Goal: Information Seeking & Learning: Check status

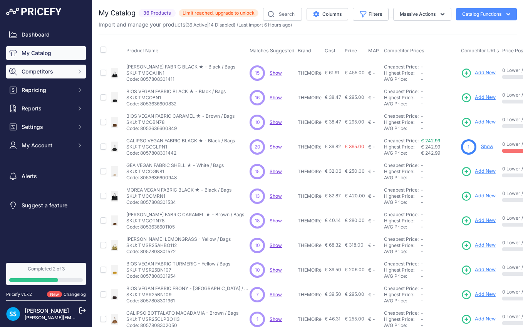
click at [43, 74] on span "Competitors" at bounding box center [47, 72] width 50 height 8
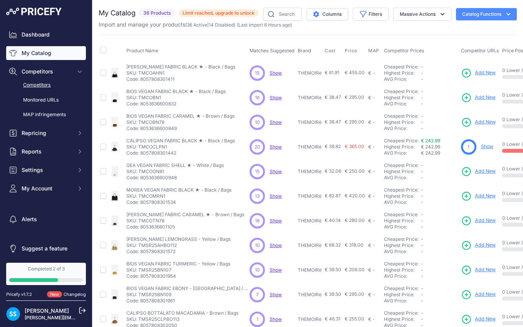
click at [42, 81] on link "Competitors" at bounding box center [46, 85] width 80 height 13
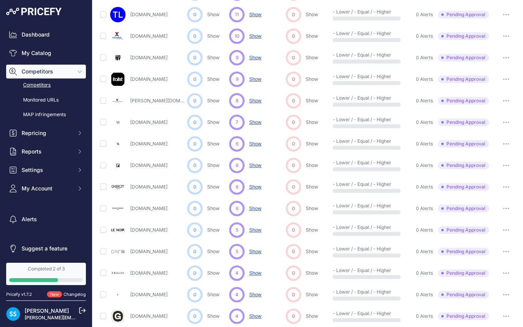
scroll to position [322, 0]
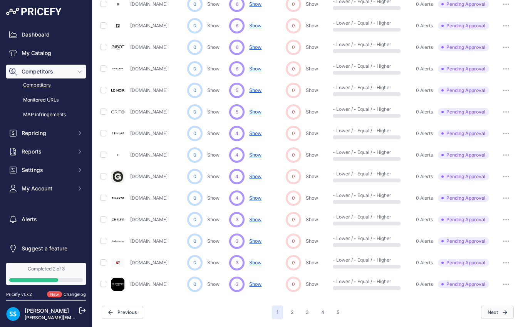
click at [498, 311] on button "Next" at bounding box center [497, 312] width 33 height 13
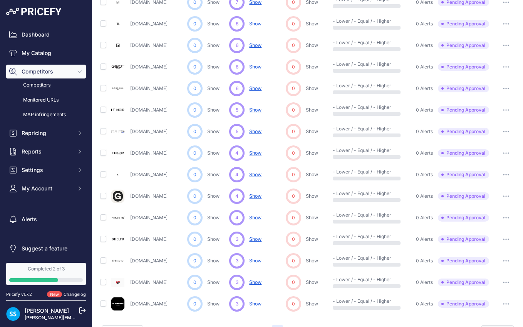
scroll to position [341, 0]
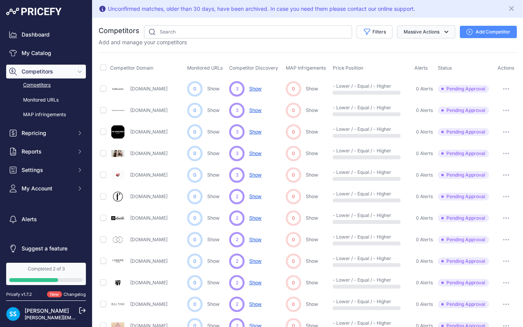
click at [425, 31] on button "Massive Actions" at bounding box center [426, 31] width 58 height 13
click at [378, 34] on button "Filters" at bounding box center [374, 31] width 36 height 13
click at [356, 64] on select "Select an option Active Disabled Update Profile Pending Approval Hidden Archived" at bounding box center [349, 61] width 74 height 13
select select "1"
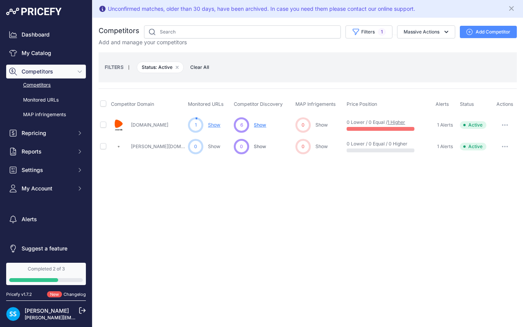
click at [407, 57] on div "FILTERS | Status: Active Remove filter option Clear All" at bounding box center [308, 67] width 406 height 21
